Goal: Navigation & Orientation: Find specific page/section

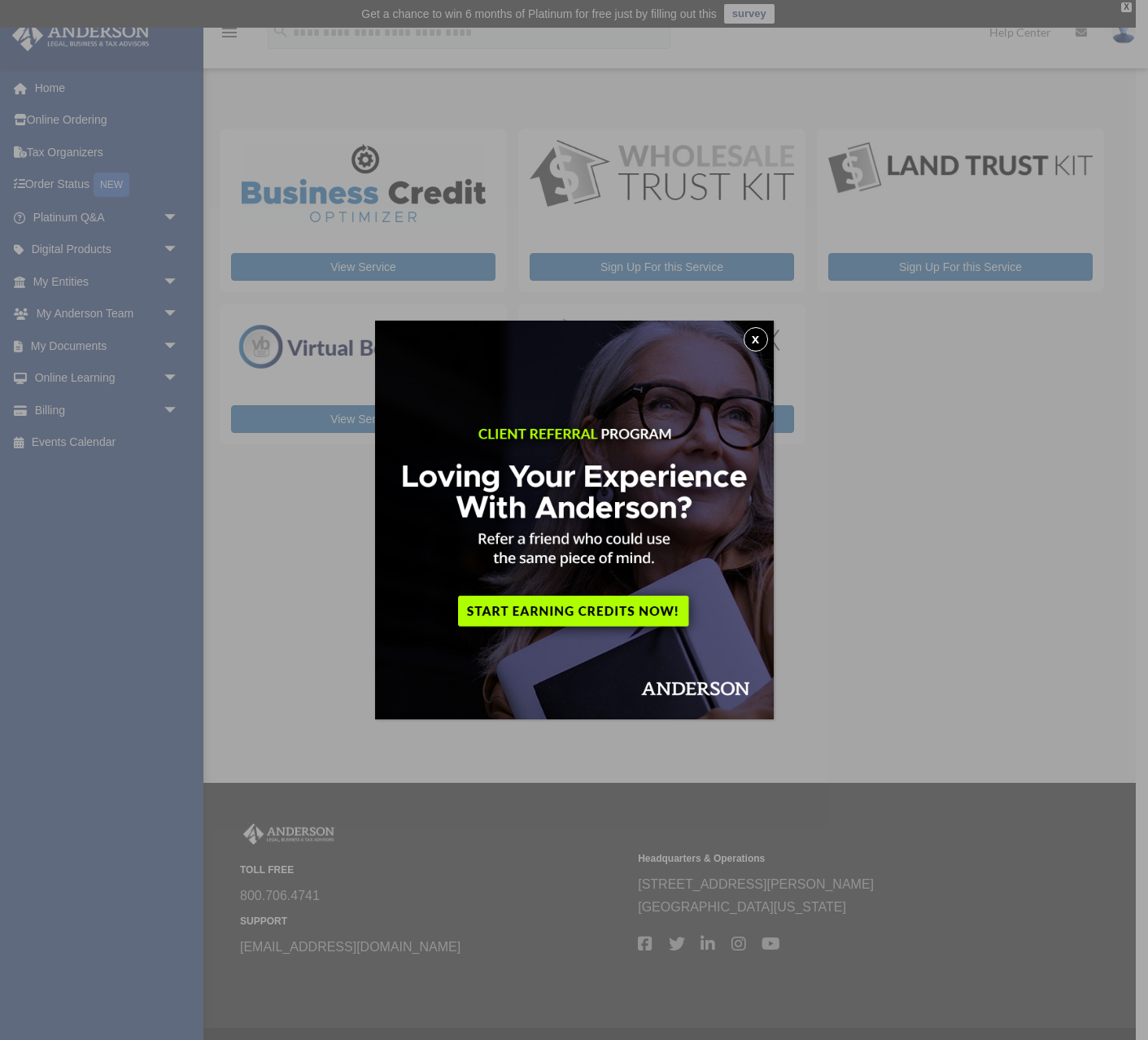
click at [758, 340] on button "x" at bounding box center [756, 339] width 25 height 25
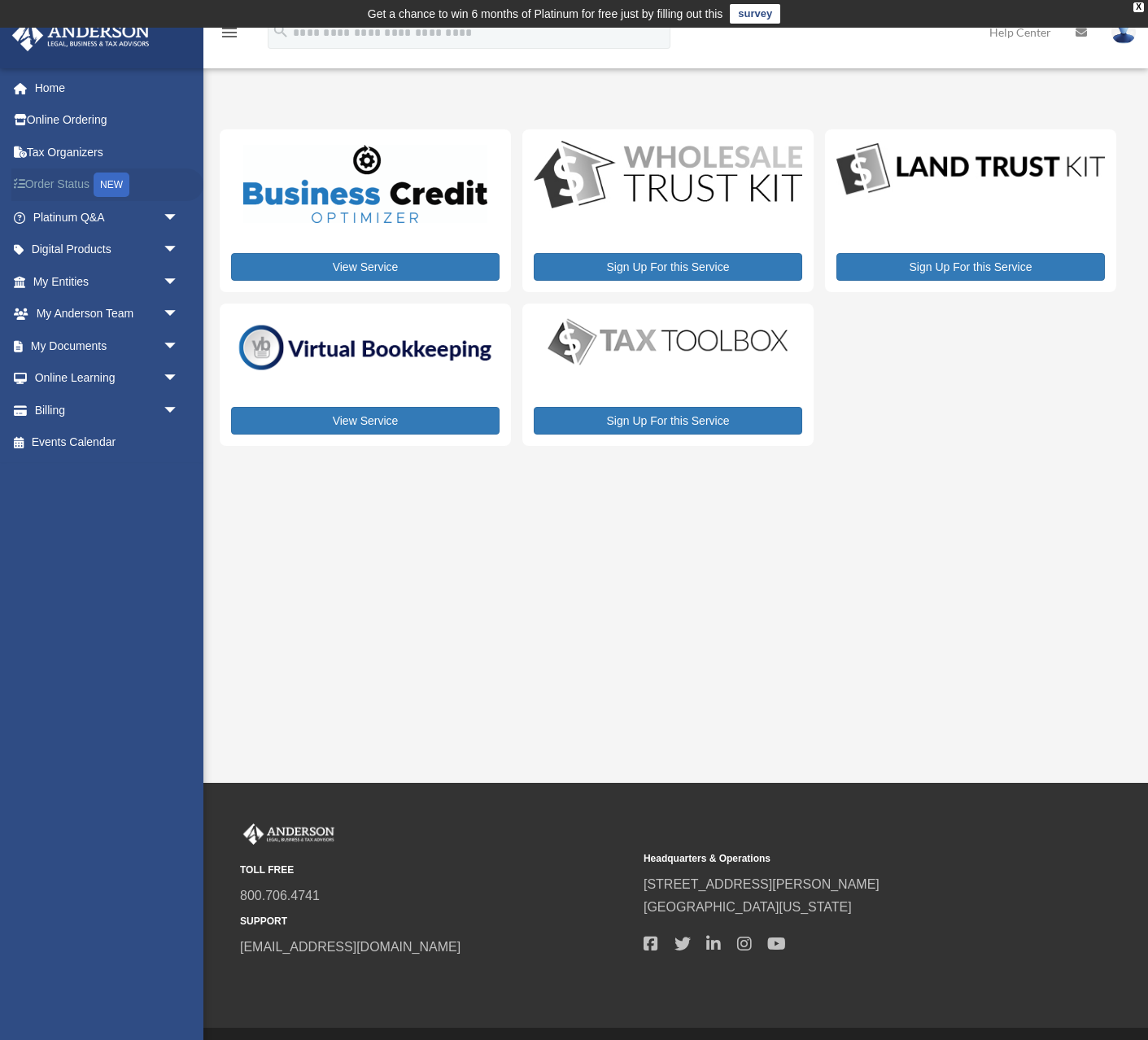
click at [52, 190] on link "Order Status NEW" at bounding box center [108, 185] width 192 height 34
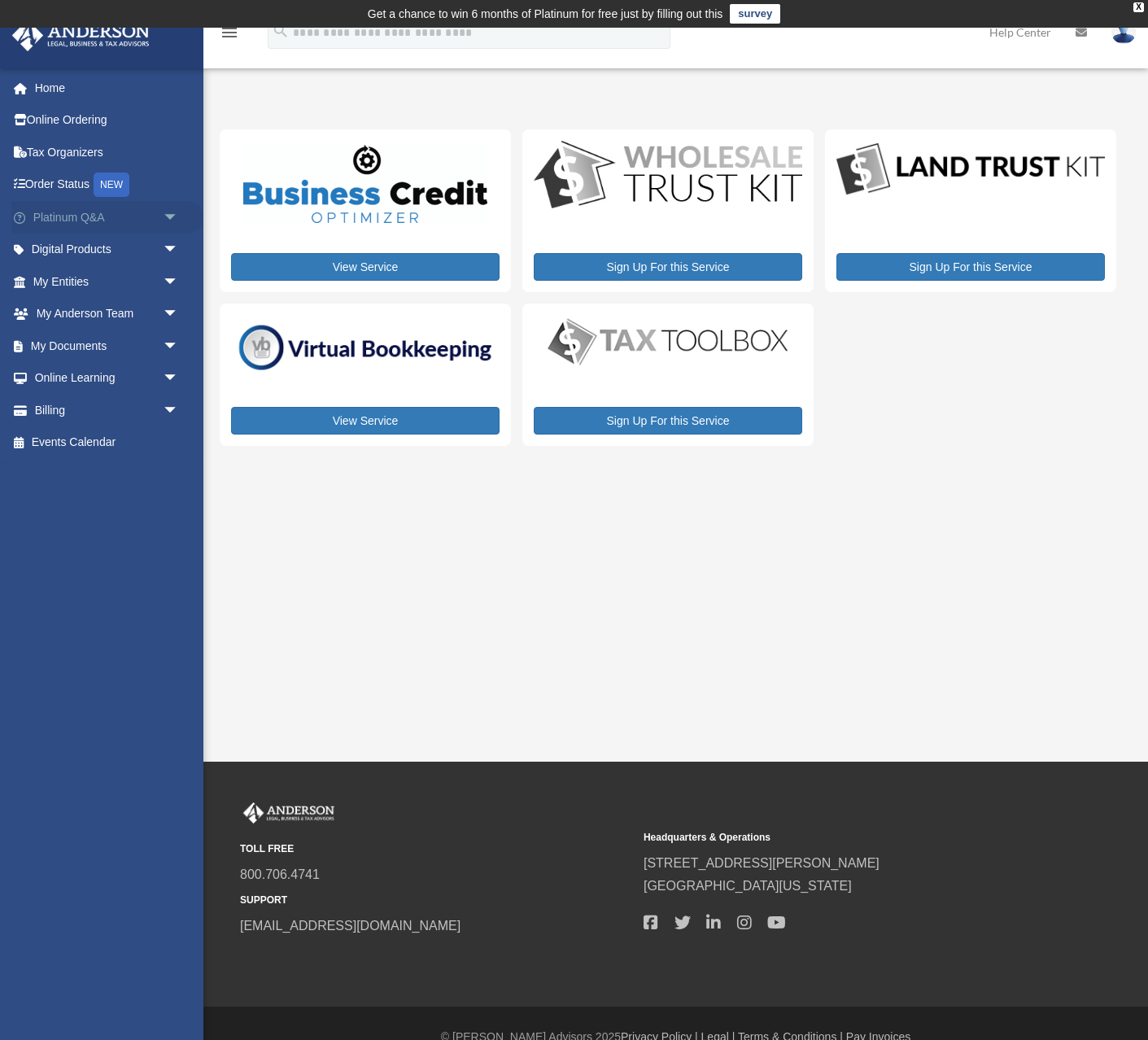
click at [120, 217] on link "Platinum Q&A arrow_drop_down" at bounding box center [108, 217] width 192 height 33
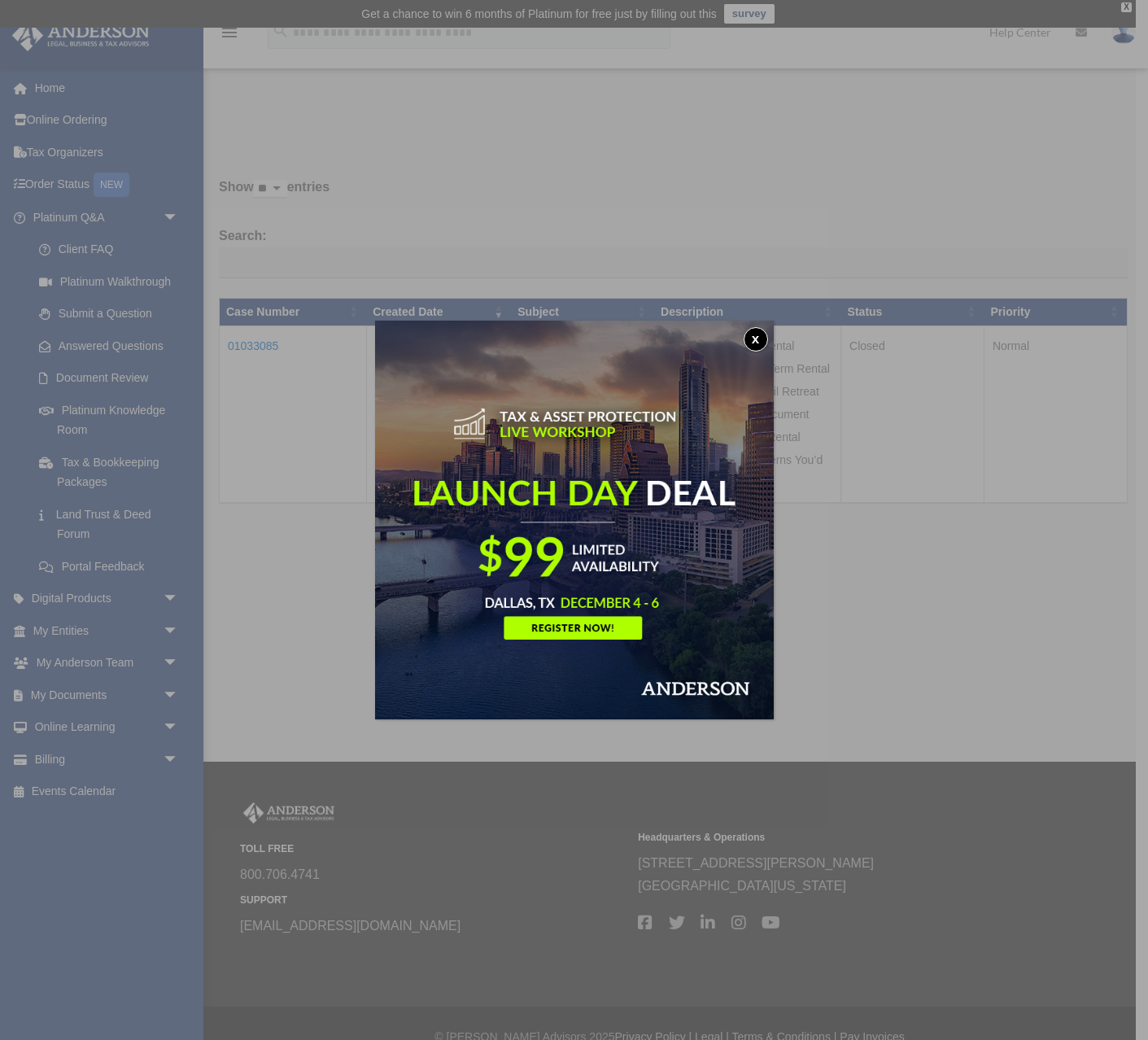
click at [751, 340] on button "x" at bounding box center [756, 339] width 25 height 25
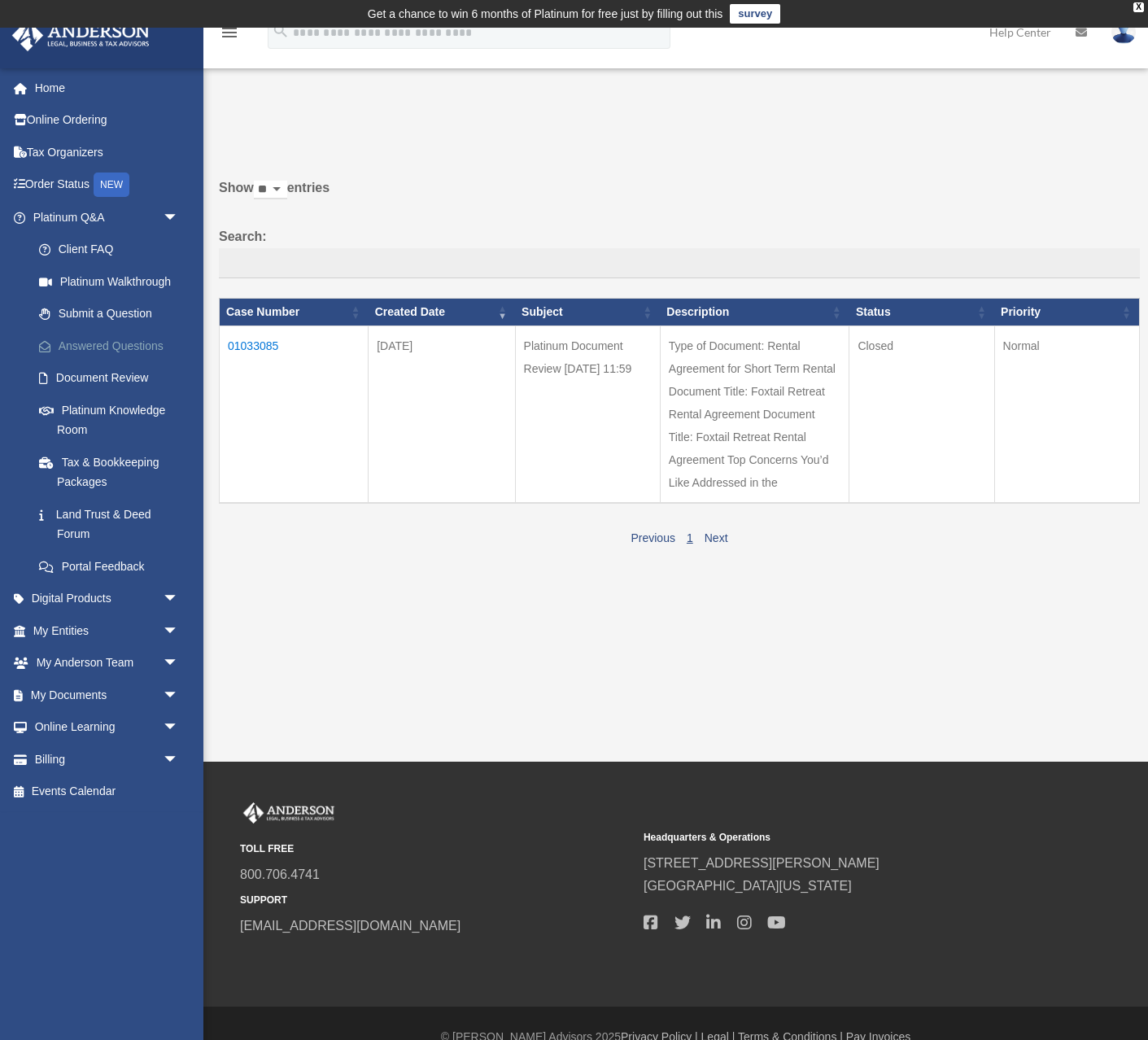
click at [84, 345] on link "Answered Questions" at bounding box center [113, 346] width 180 height 33
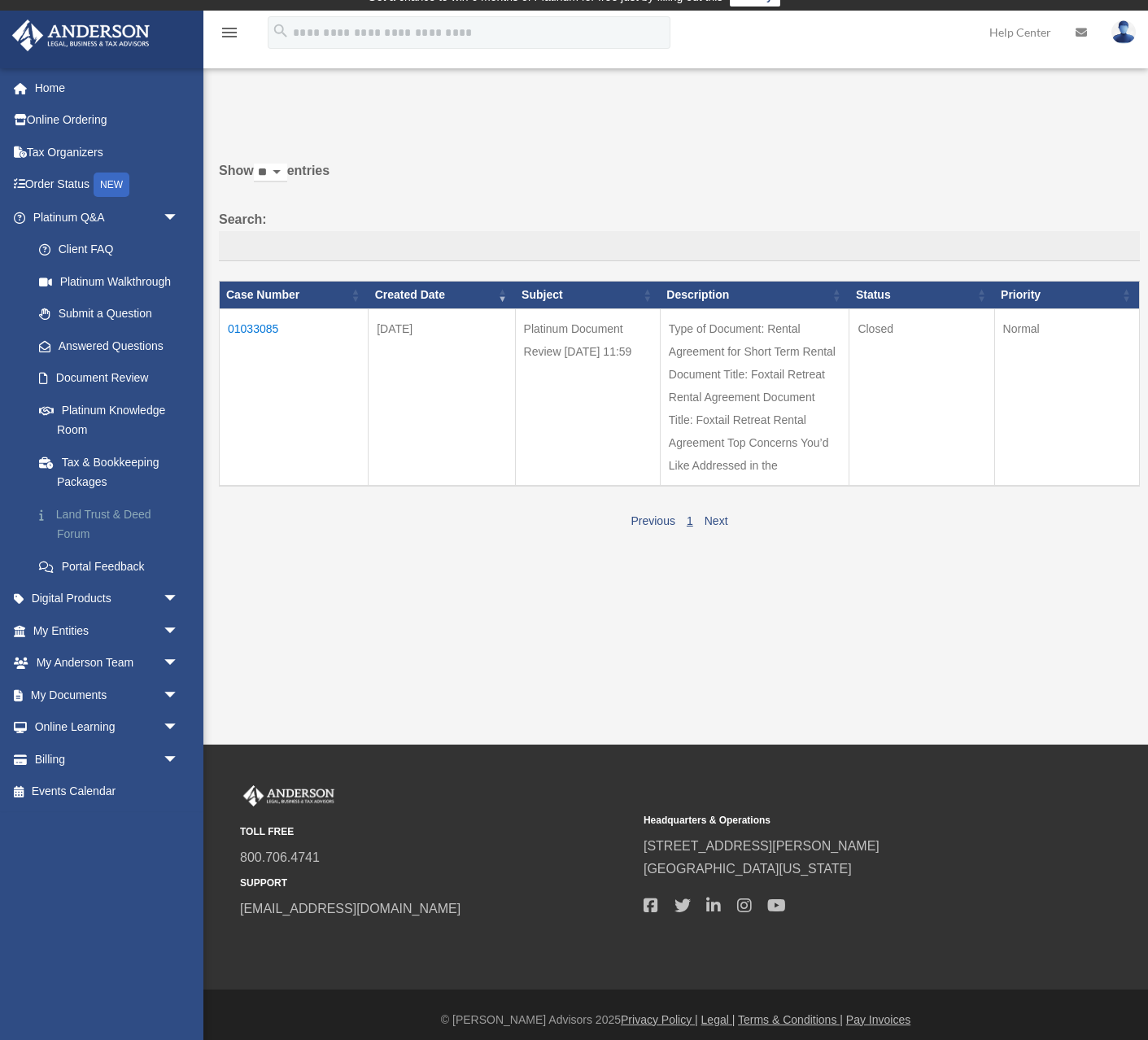
scroll to position [16, 0]
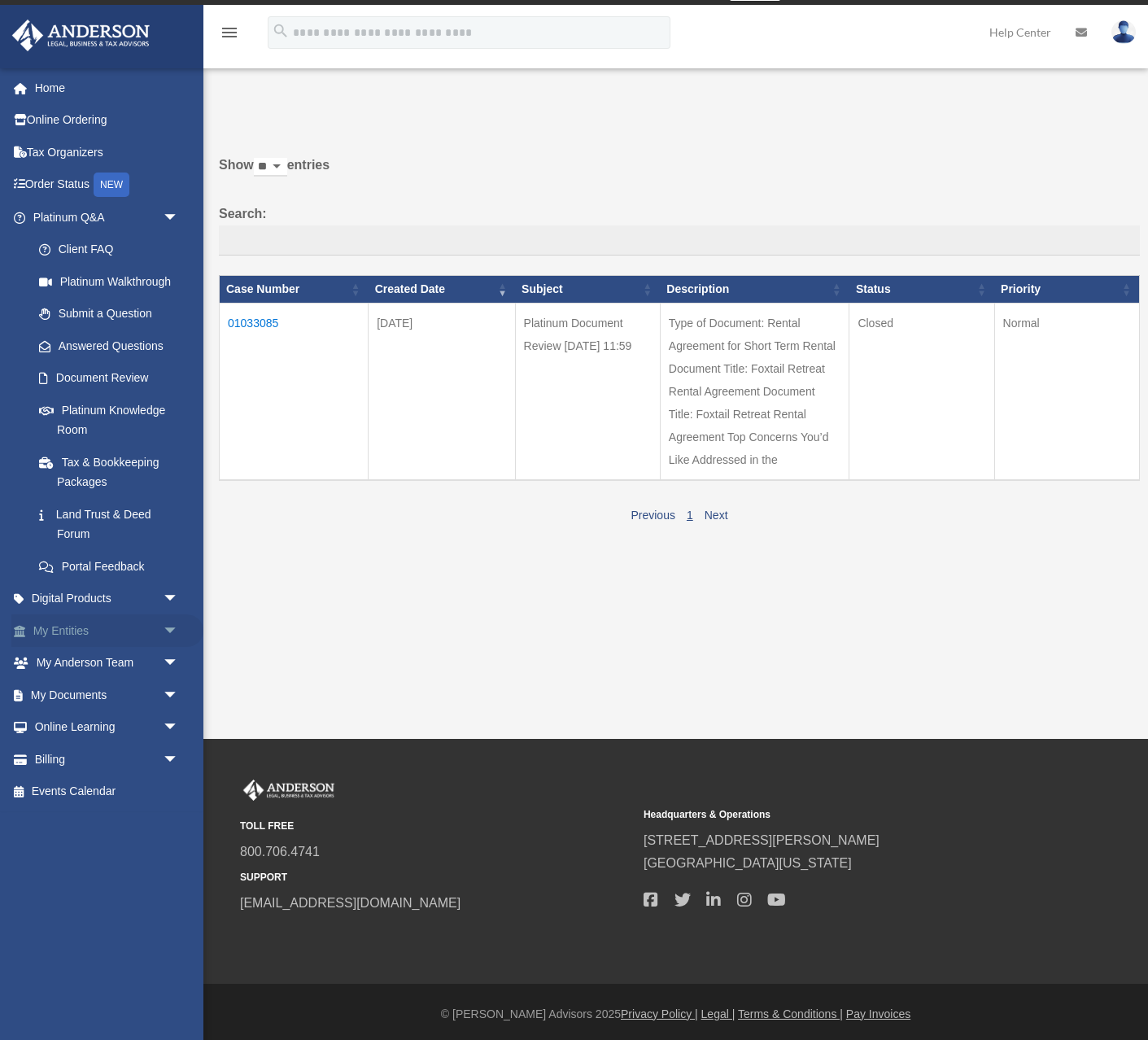
click at [97, 636] on link "My Entities arrow_drop_down" at bounding box center [108, 630] width 192 height 33
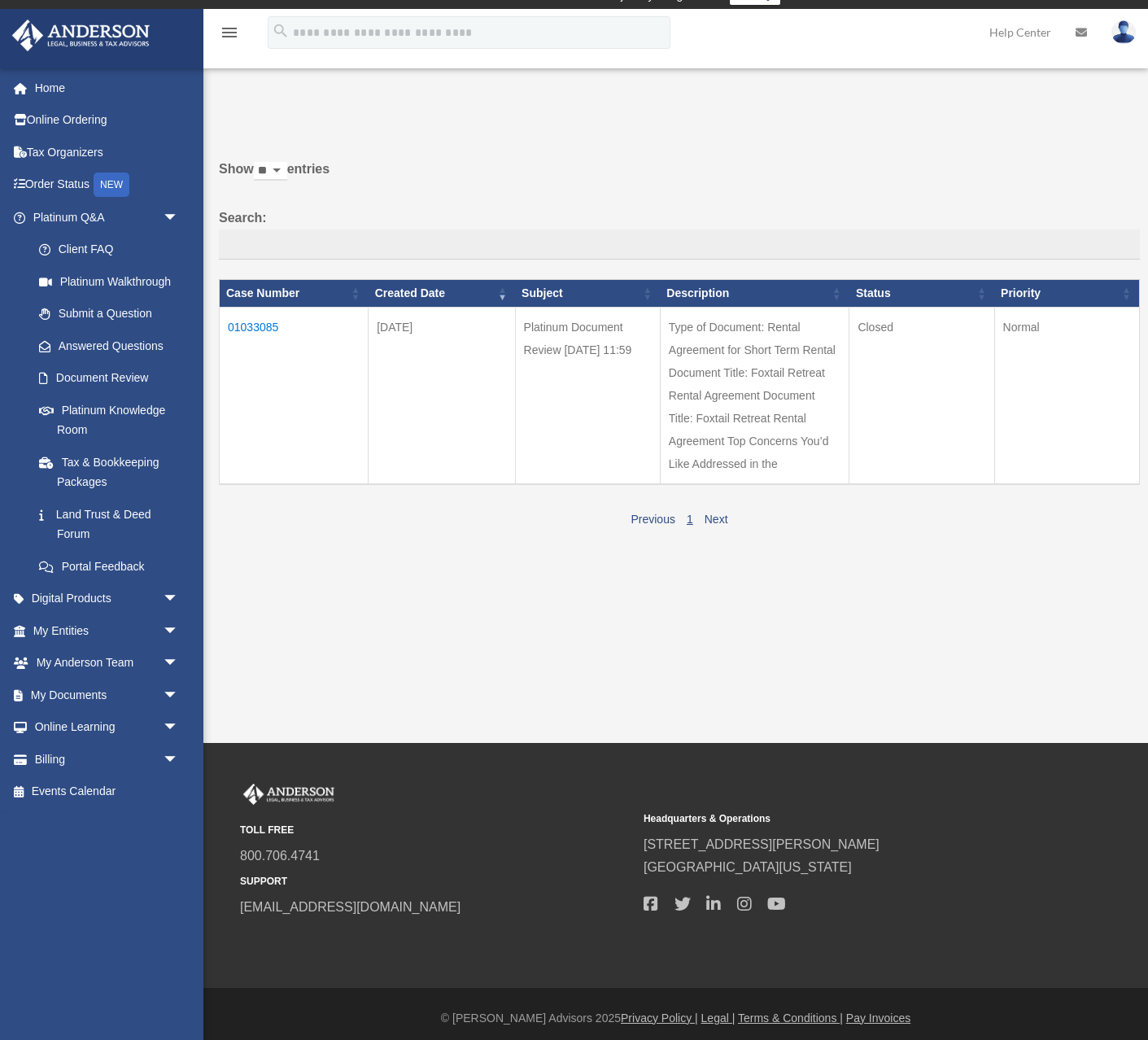
scroll to position [20, 0]
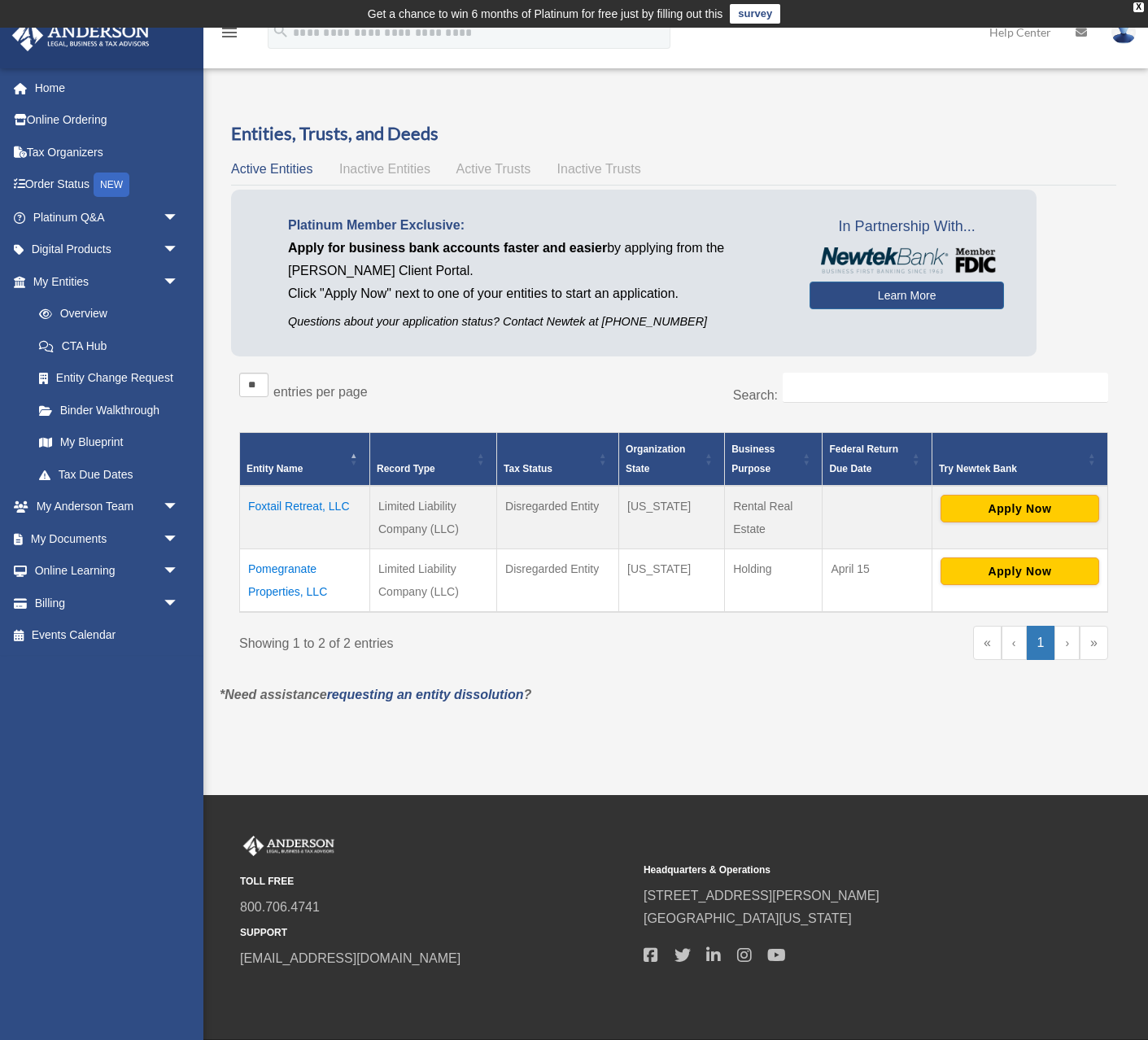
scroll to position [2, 0]
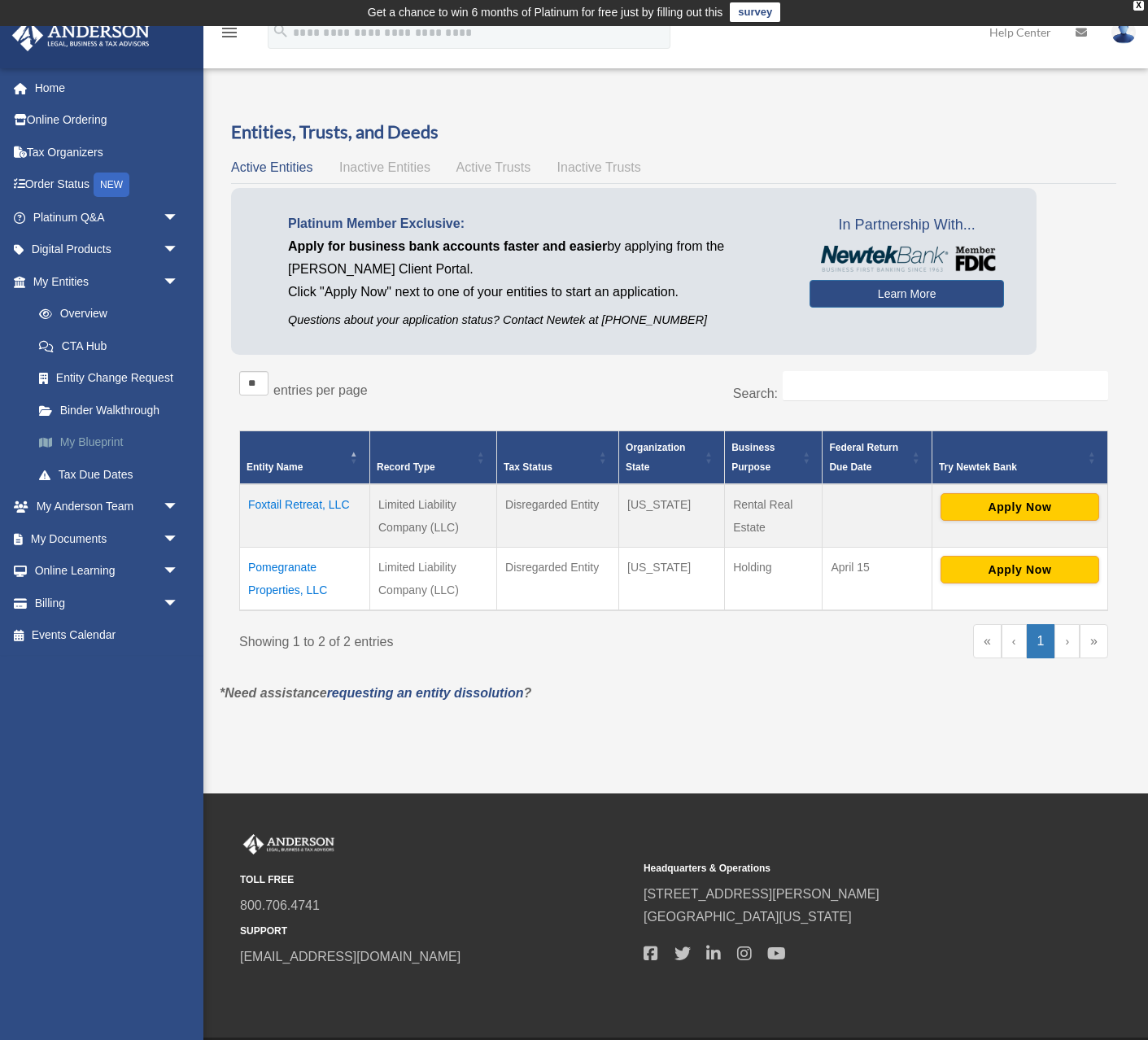
click at [62, 445] on link "My Blueprint" at bounding box center [113, 443] width 180 height 33
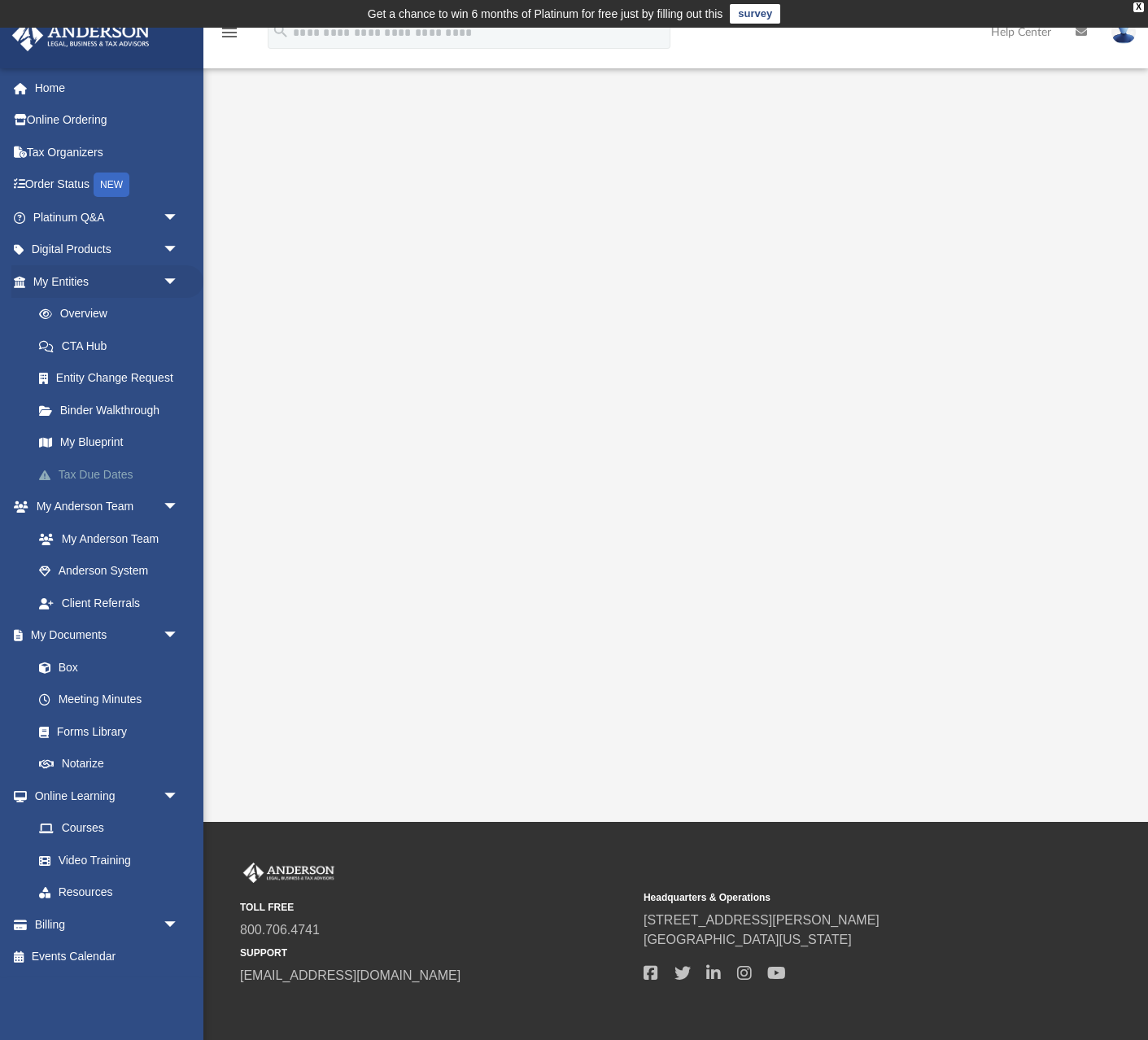
click at [62, 480] on link "Tax Due Dates" at bounding box center [113, 474] width 180 height 33
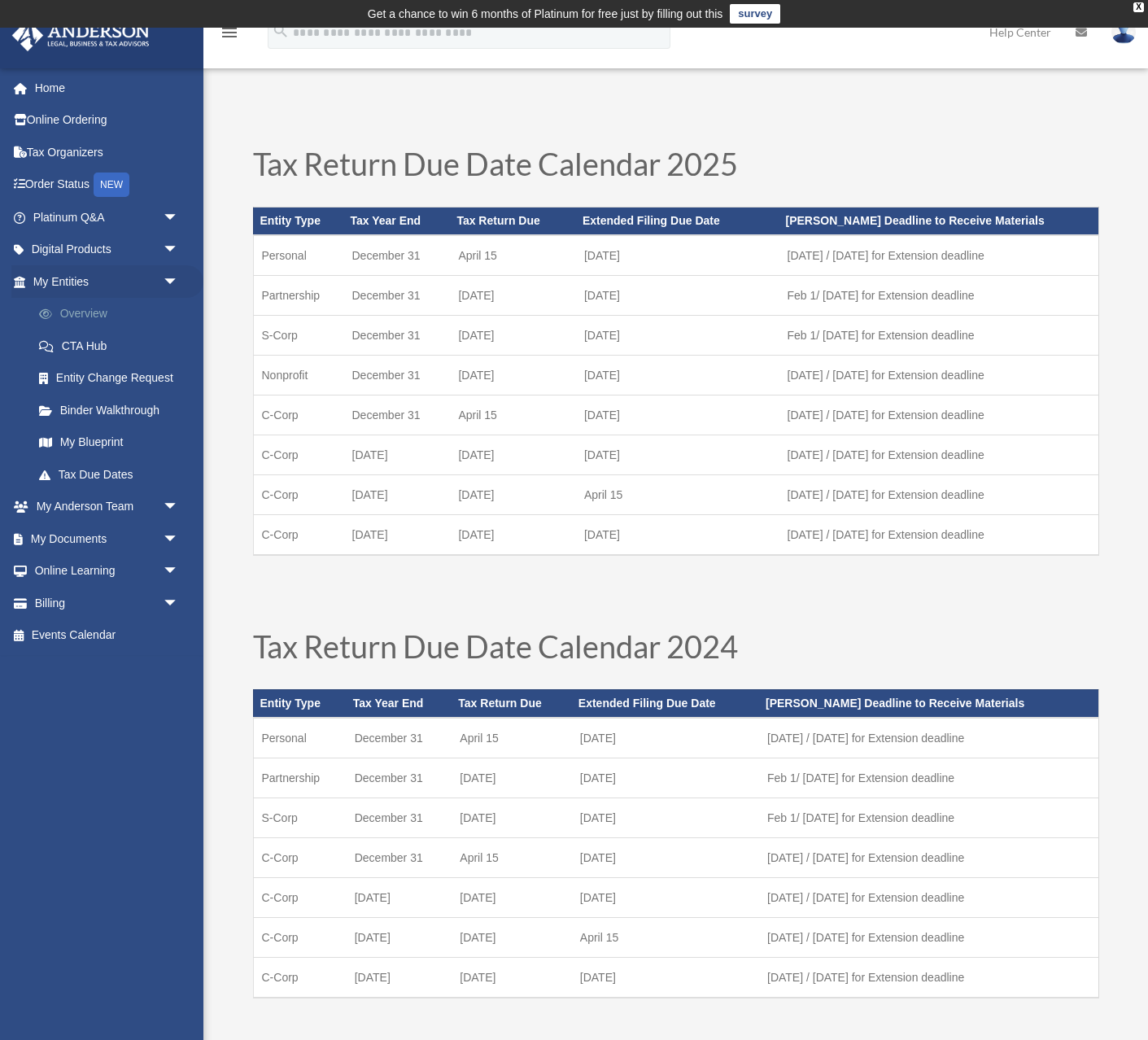
click at [48, 310] on span at bounding box center [53, 314] width 12 height 12
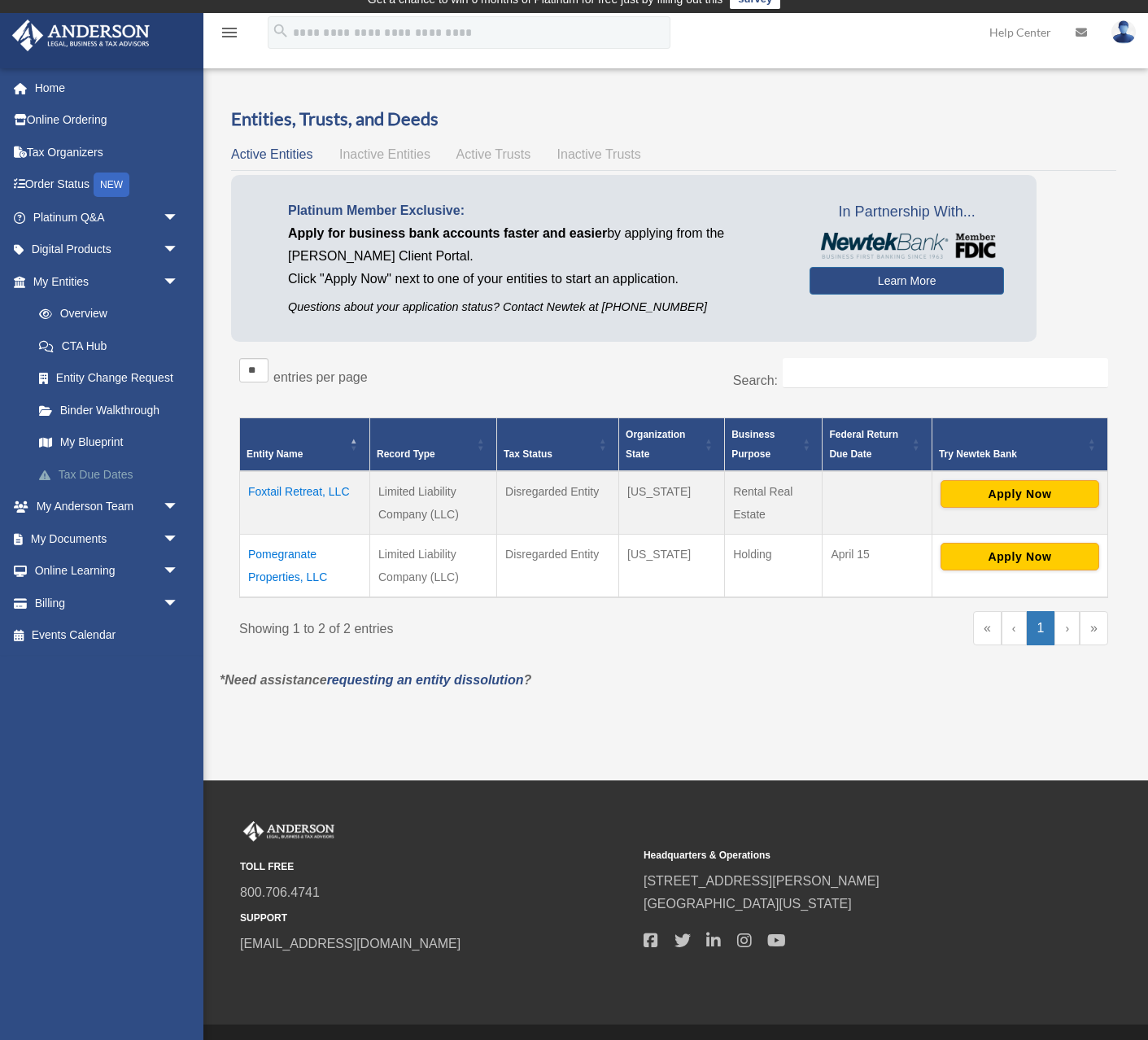
scroll to position [16, 0]
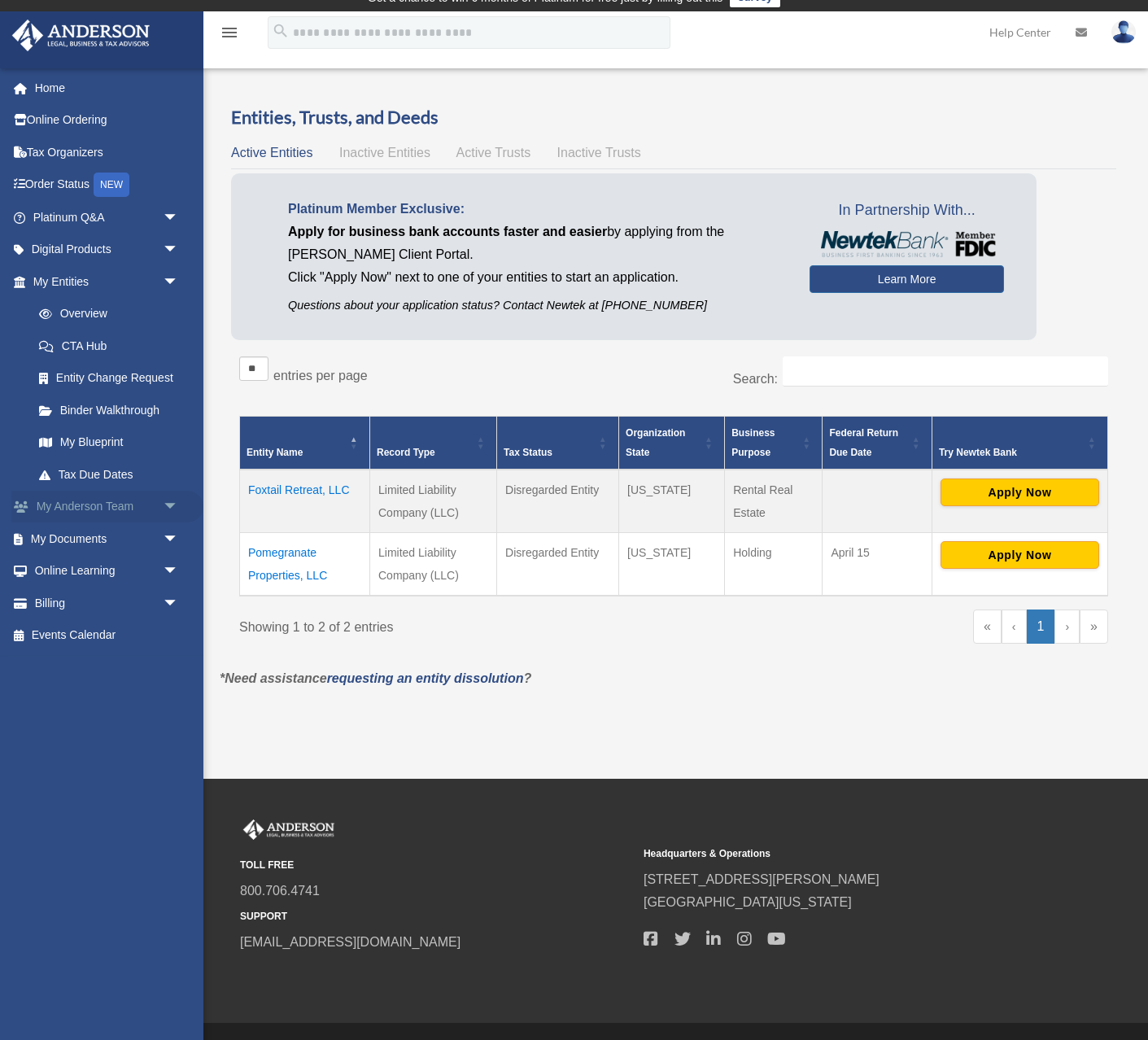
click at [66, 501] on link "My [PERSON_NAME] Team arrow_drop_down" at bounding box center [108, 507] width 192 height 33
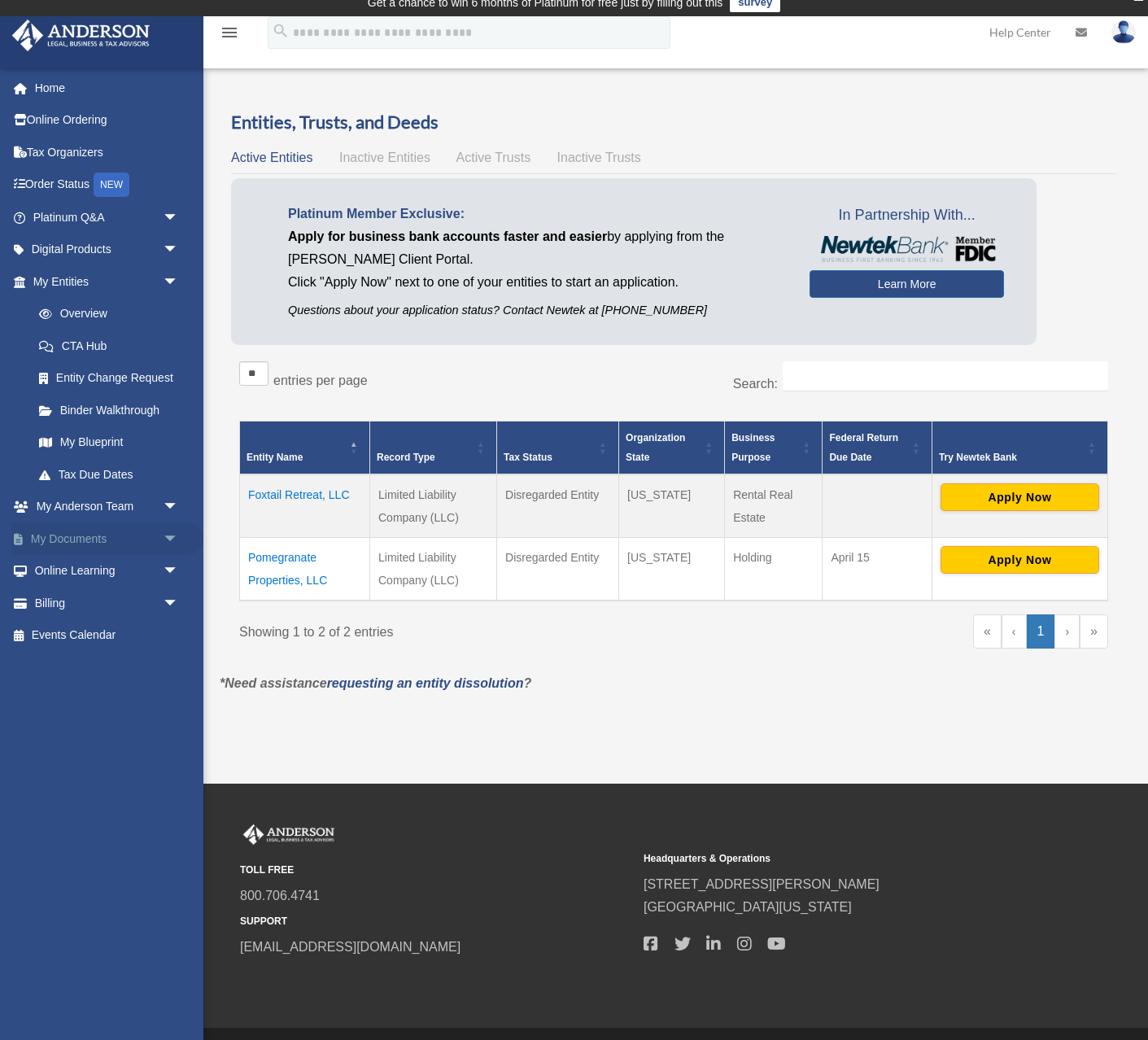
click at [57, 537] on link "My Documents arrow_drop_down" at bounding box center [108, 539] width 192 height 33
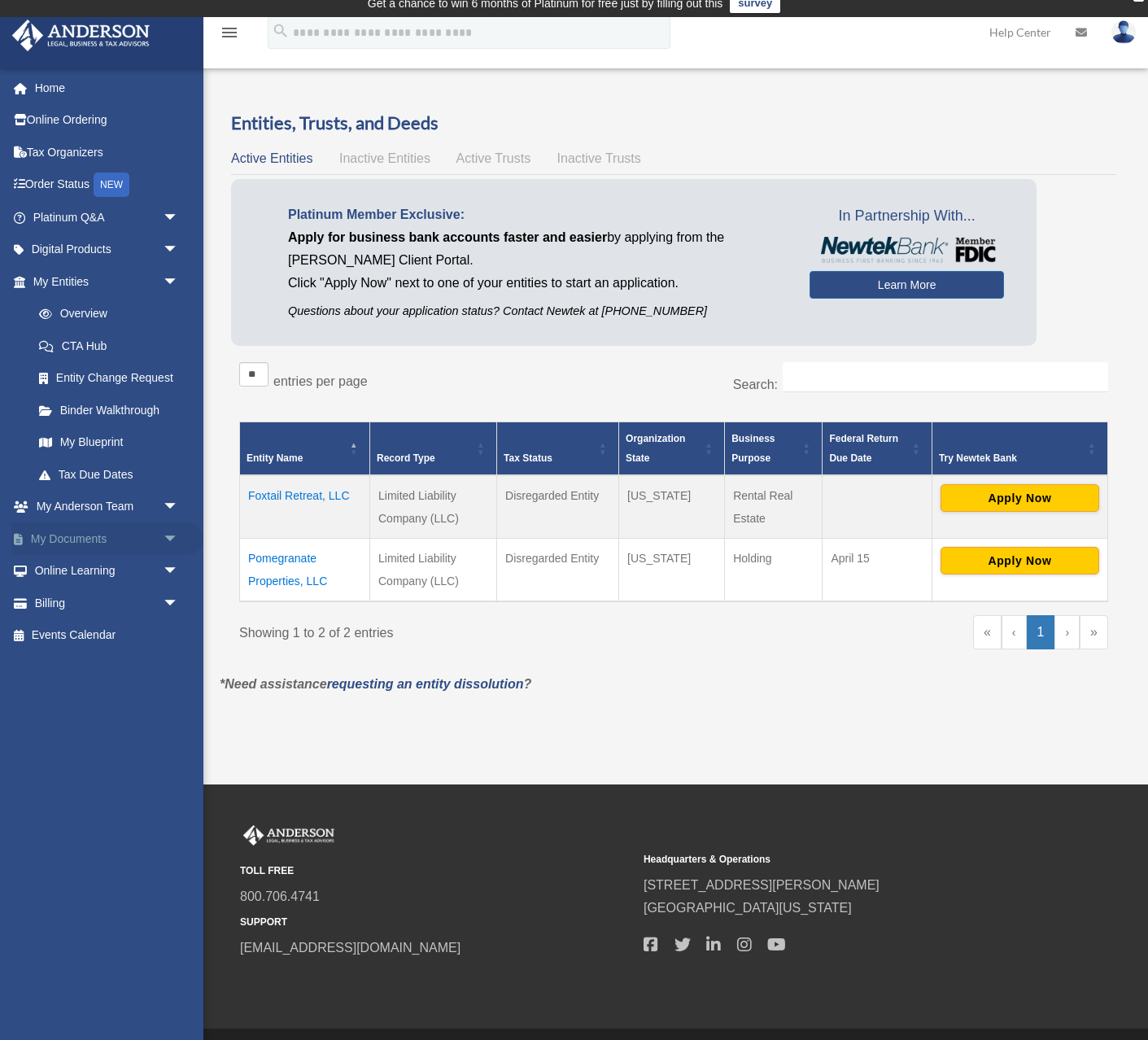
scroll to position [6, 0]
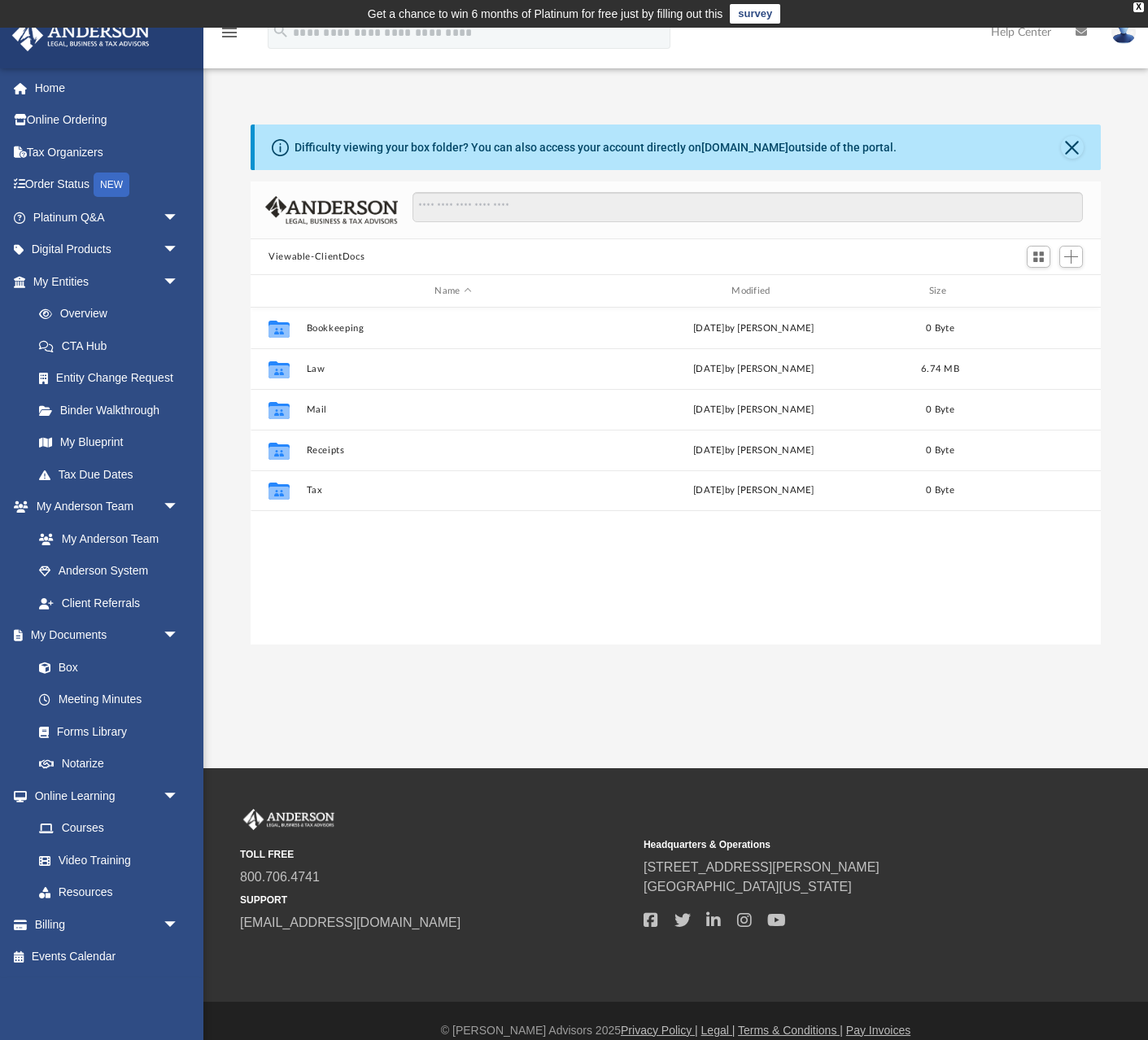
scroll to position [370, 851]
